Goal: Task Accomplishment & Management: Complete application form

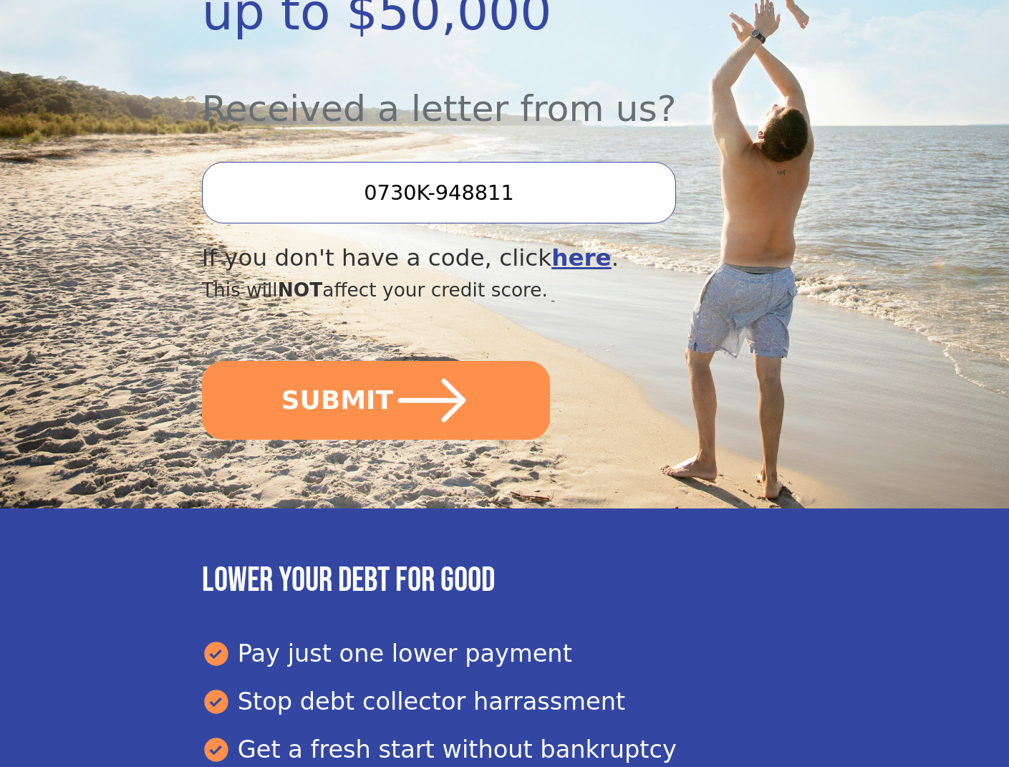
scroll to position [478, 0]
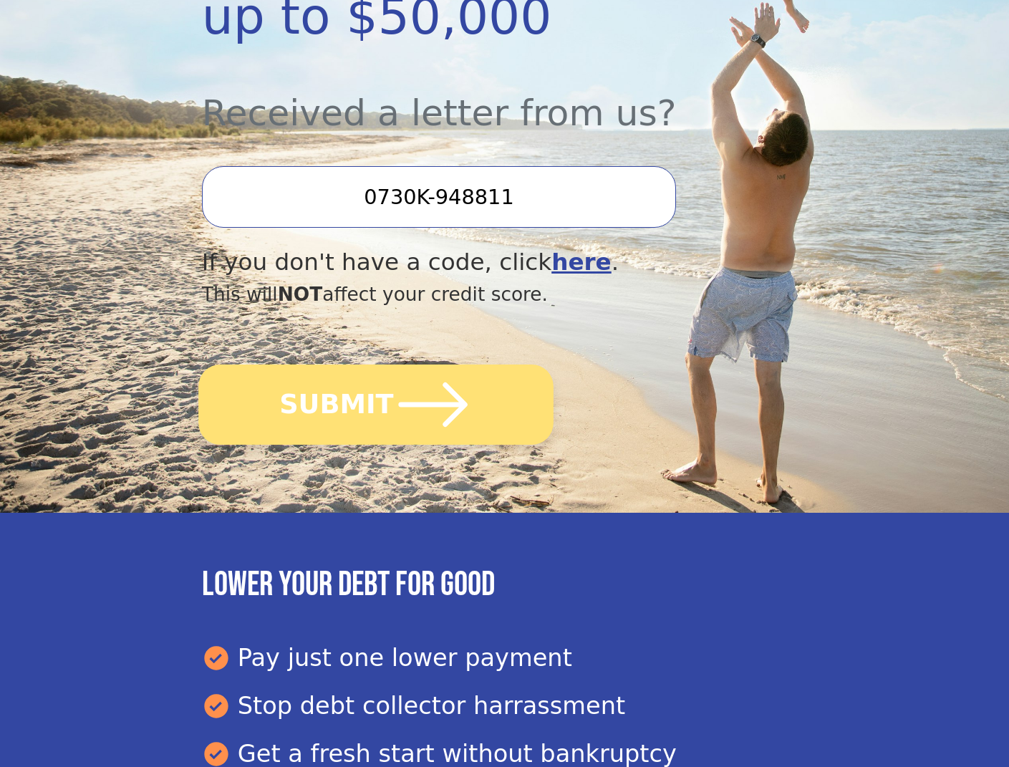
click at [479, 425] on button "SUBMIT" at bounding box center [375, 404] width 355 height 80
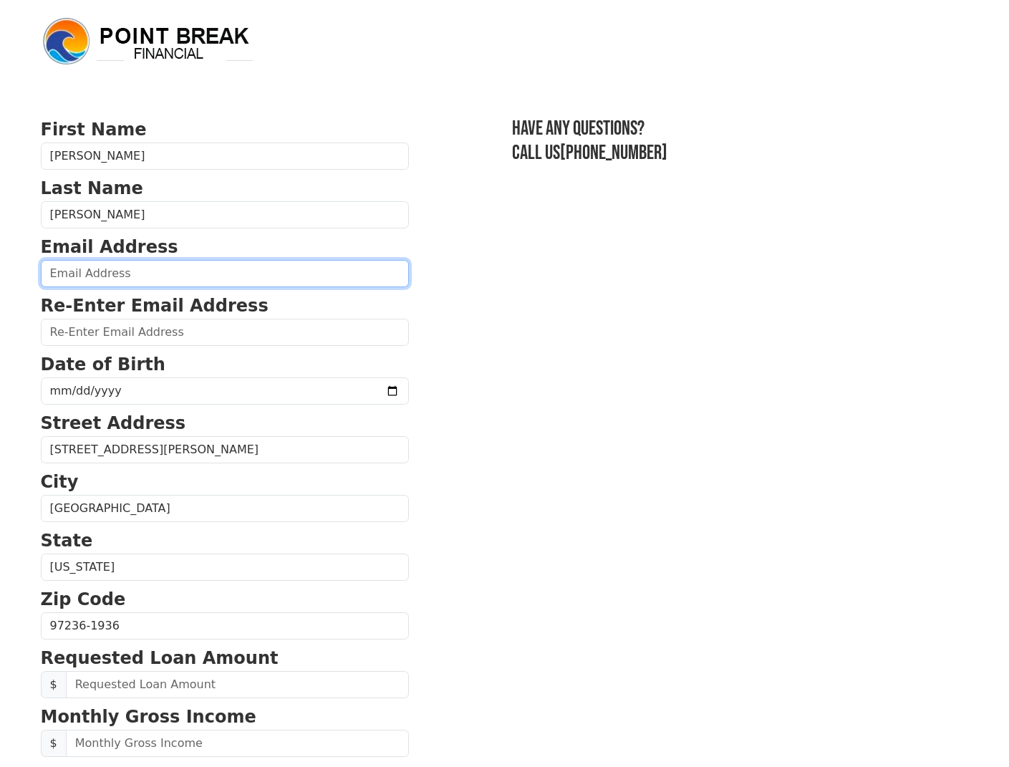
click at [246, 279] on input "email" at bounding box center [225, 273] width 368 height 27
type input "[EMAIL_ADDRESS][DOMAIN_NAME]"
type input "[PHONE_NUMBER]"
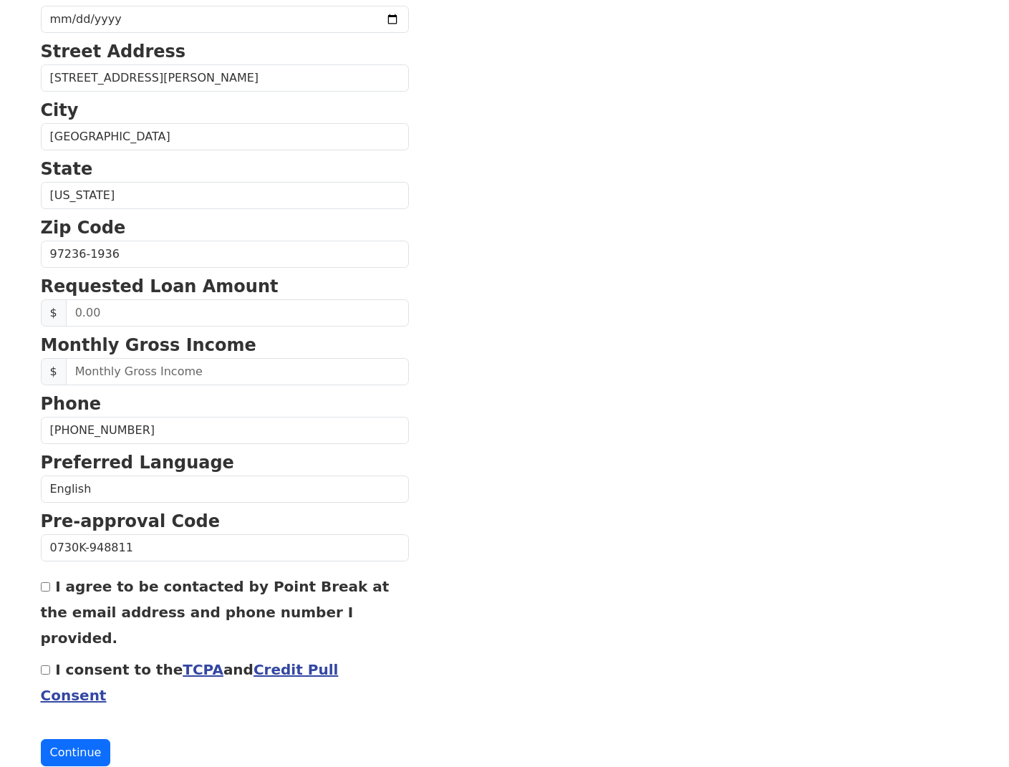
scroll to position [373, 0]
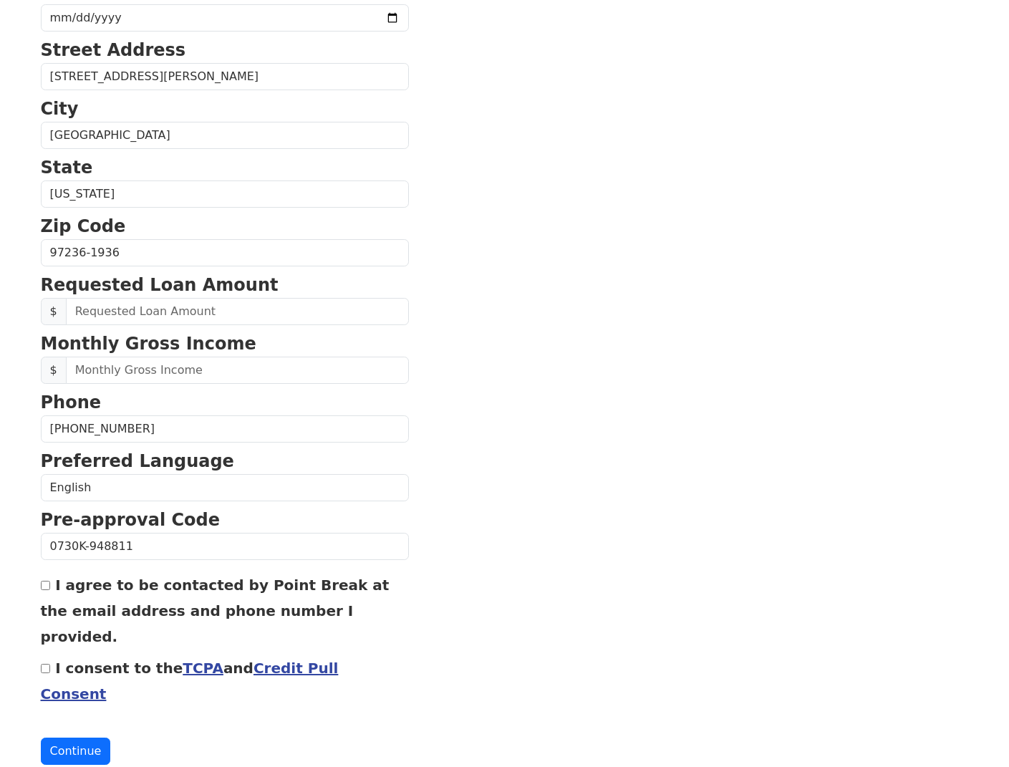
click at [57, 589] on label "I agree to be contacted by Point Break at the email address and phone number I …" at bounding box center [215, 610] width 349 height 69
click at [50, 589] on input "I agree to be contacted by Point Break at the email address and phone number I …" at bounding box center [45, 585] width 9 height 9
checkbox input "true"
click at [44, 664] on input "I consent to the TCPA and Credit Pull Consent" at bounding box center [45, 668] width 9 height 9
checkbox input "true"
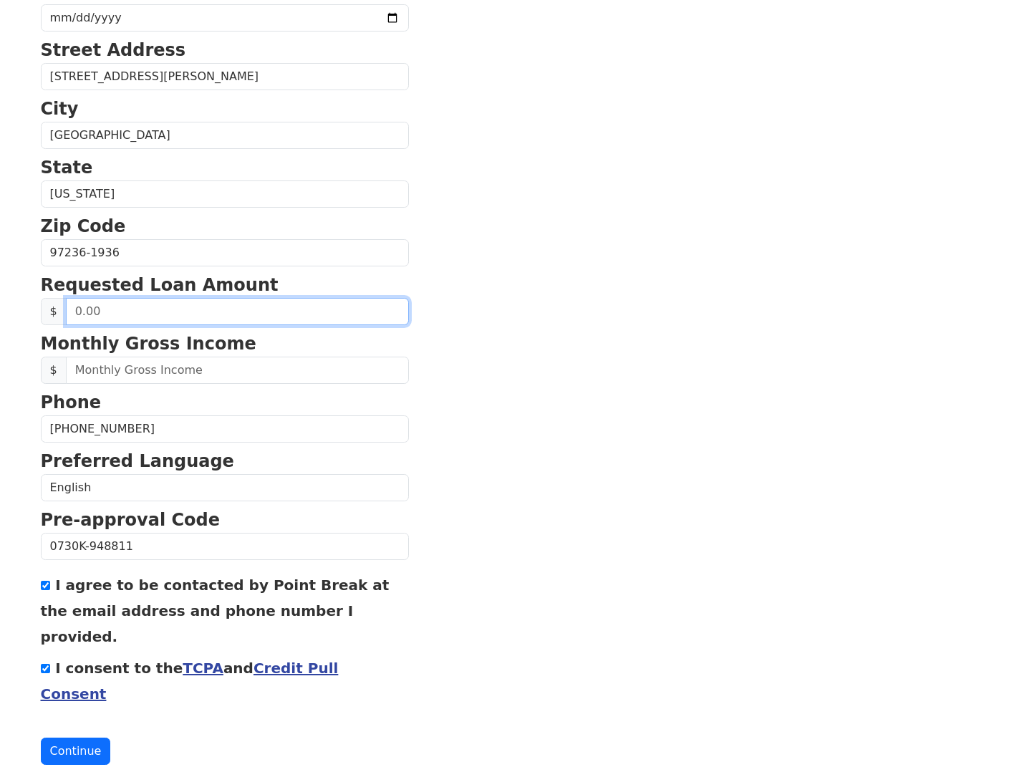
click at [243, 311] on input "text" at bounding box center [237, 311] width 343 height 27
type input "40,000.00"
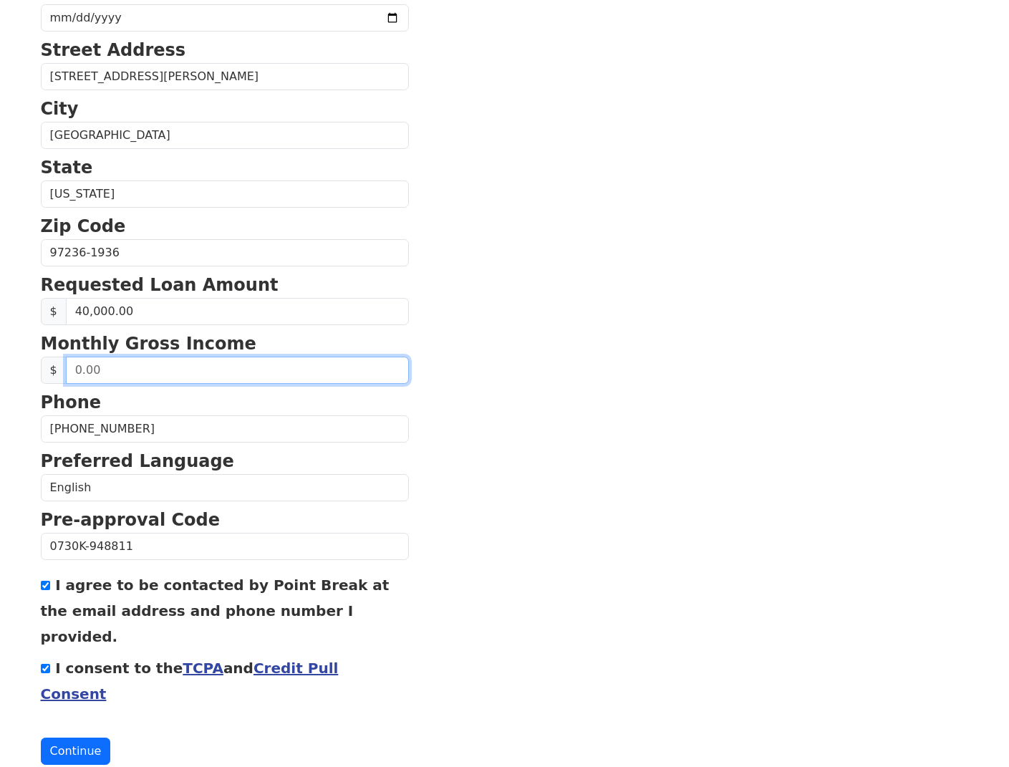
click at [258, 373] on input "text" at bounding box center [237, 370] width 343 height 27
type input "60,000.00"
click at [486, 372] on section "First Name Lester John Last Name Cabigting Email Address lestercabigting16@gmai…" at bounding box center [505, 254] width 928 height 1021
drag, startPoint x: 137, startPoint y: 362, endPoint x: 1, endPoint y: 359, distance: 136.1
click at [1, 359] on body "First Name Lester John Last Name Cabigting Email Address lestercabigting16@gmai…" at bounding box center [504, 10] width 1009 height 767
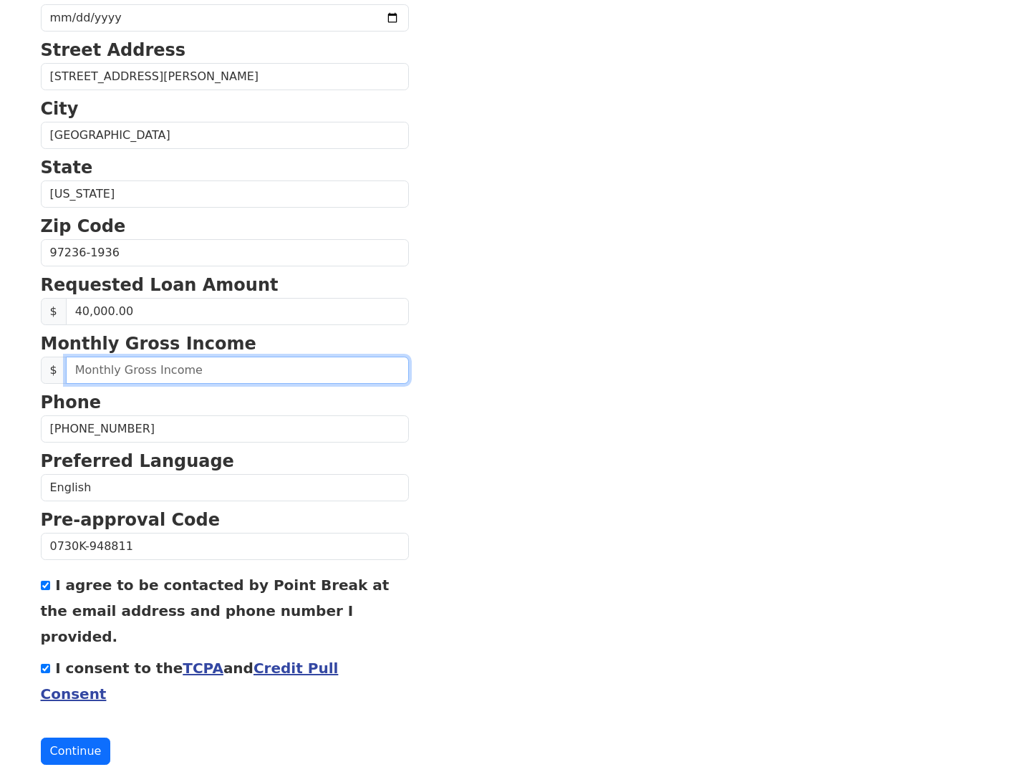
paste input "1,153.85"
click at [527, 330] on section "First Name Lester John Last Name Cabigting Email Address lestercabigting16@gmai…" at bounding box center [505, 254] width 928 height 1021
drag, startPoint x: 154, startPoint y: 377, endPoint x: 59, endPoint y: 377, distance: 95.2
click at [59, 377] on div "$ 1,153.85" at bounding box center [225, 370] width 368 height 27
type input "4,615.40"
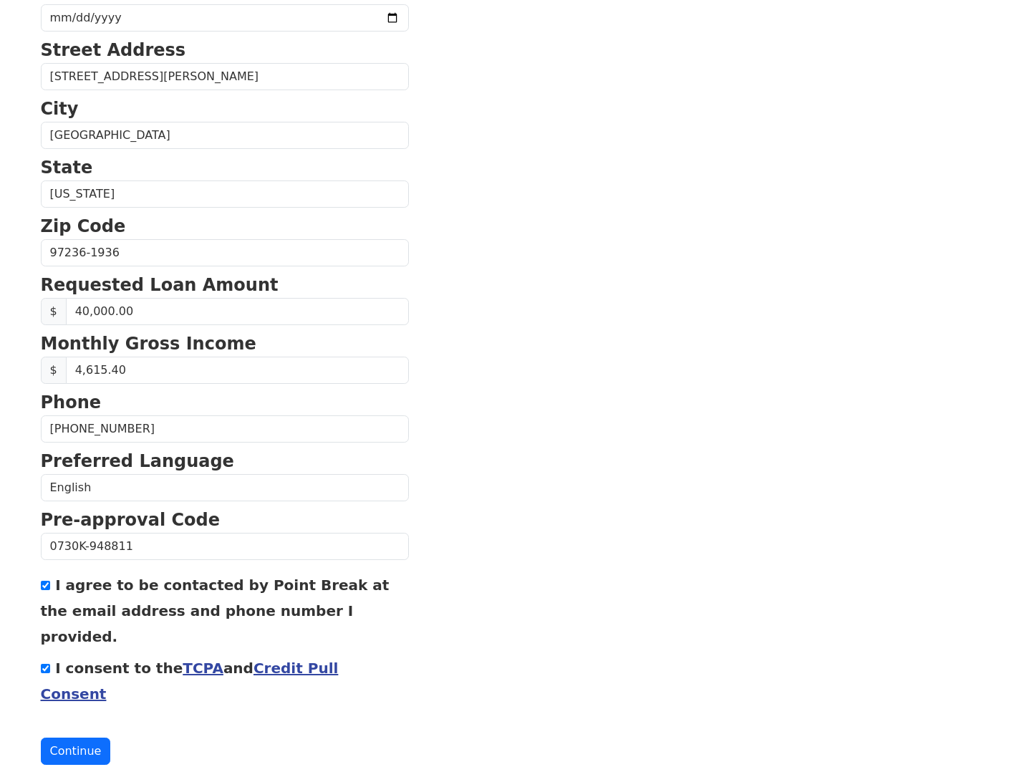
click at [554, 340] on section "First Name Lester John Last Name Cabigting Email Address lestercabigting16@gmai…" at bounding box center [505, 254] width 928 height 1021
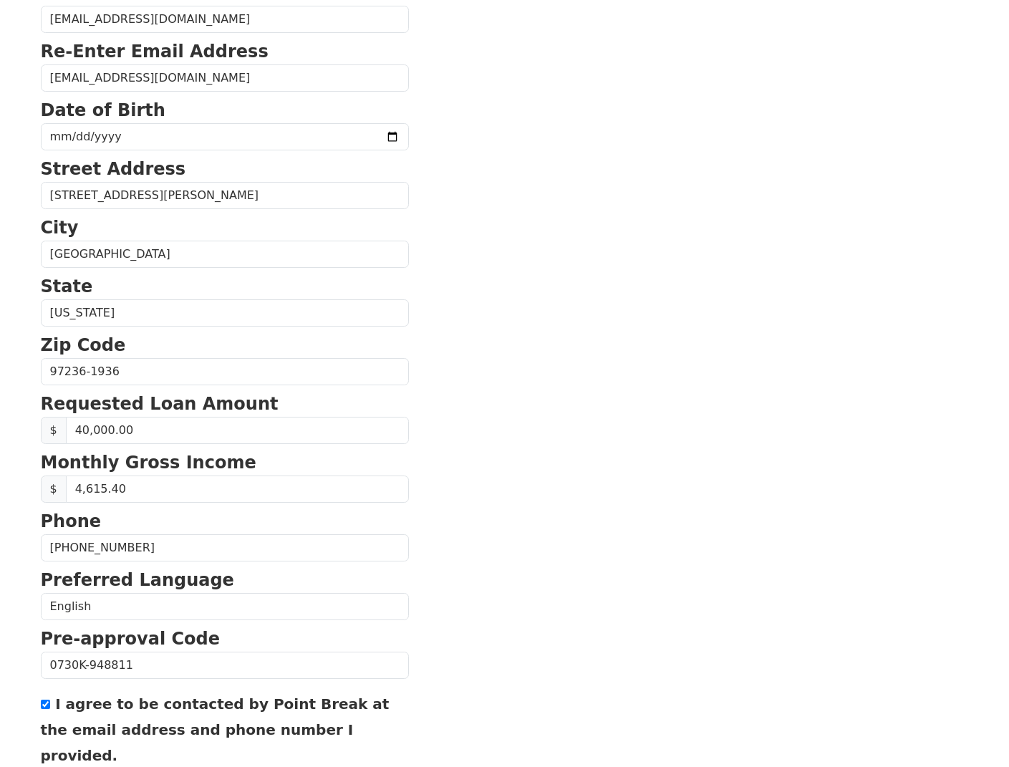
scroll to position [253, 0]
click at [129, 144] on input "date" at bounding box center [225, 137] width 368 height 27
type input "1998-05-13"
click at [692, 359] on section "First Name Lester John Last Name Cabigting Email Address lestercabigting16@gmai…" at bounding box center [505, 373] width 928 height 1021
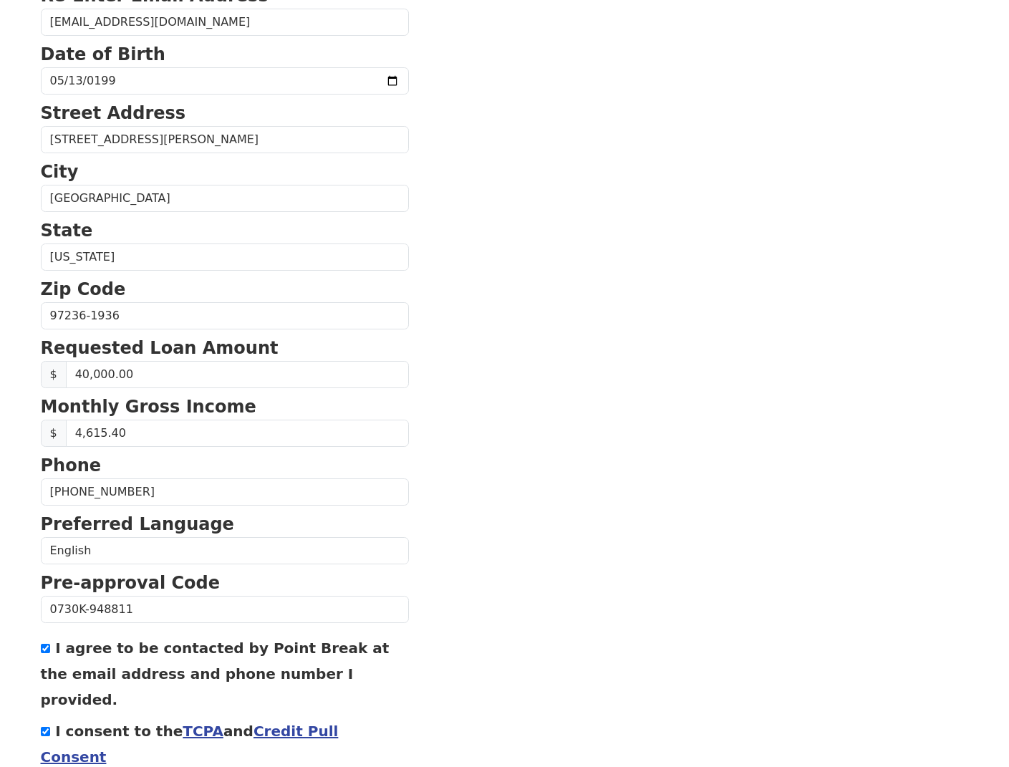
scroll to position [373, 0]
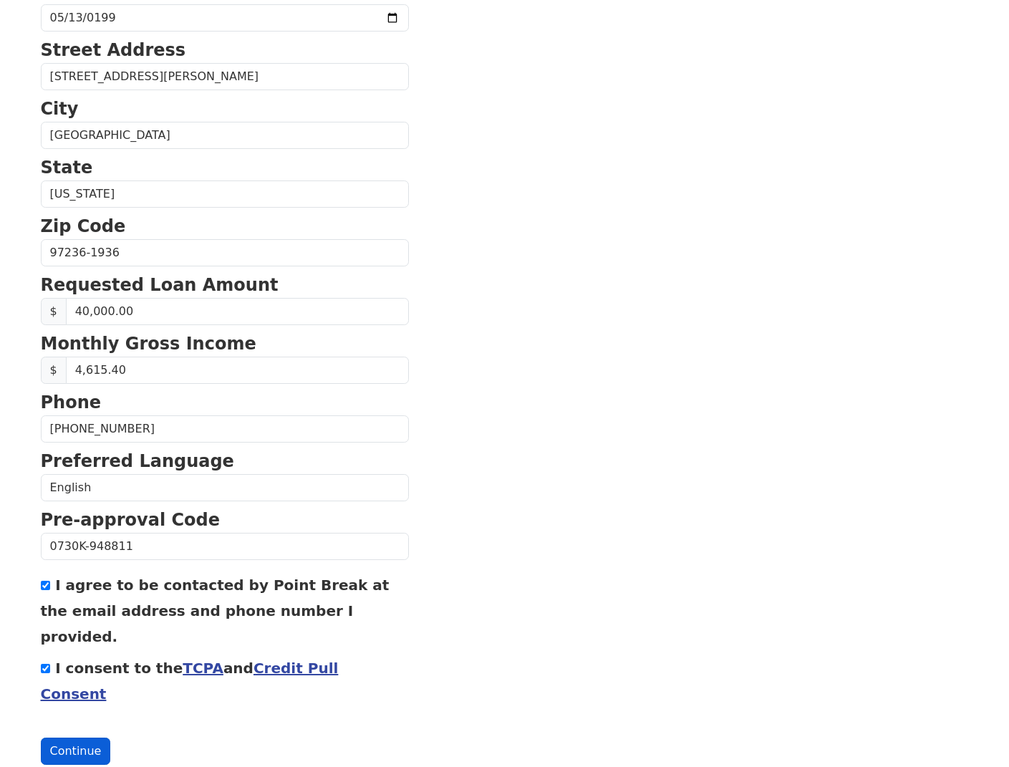
click at [66, 738] on button "Continue" at bounding box center [76, 751] width 70 height 27
